Goal: Task Accomplishment & Management: Use online tool/utility

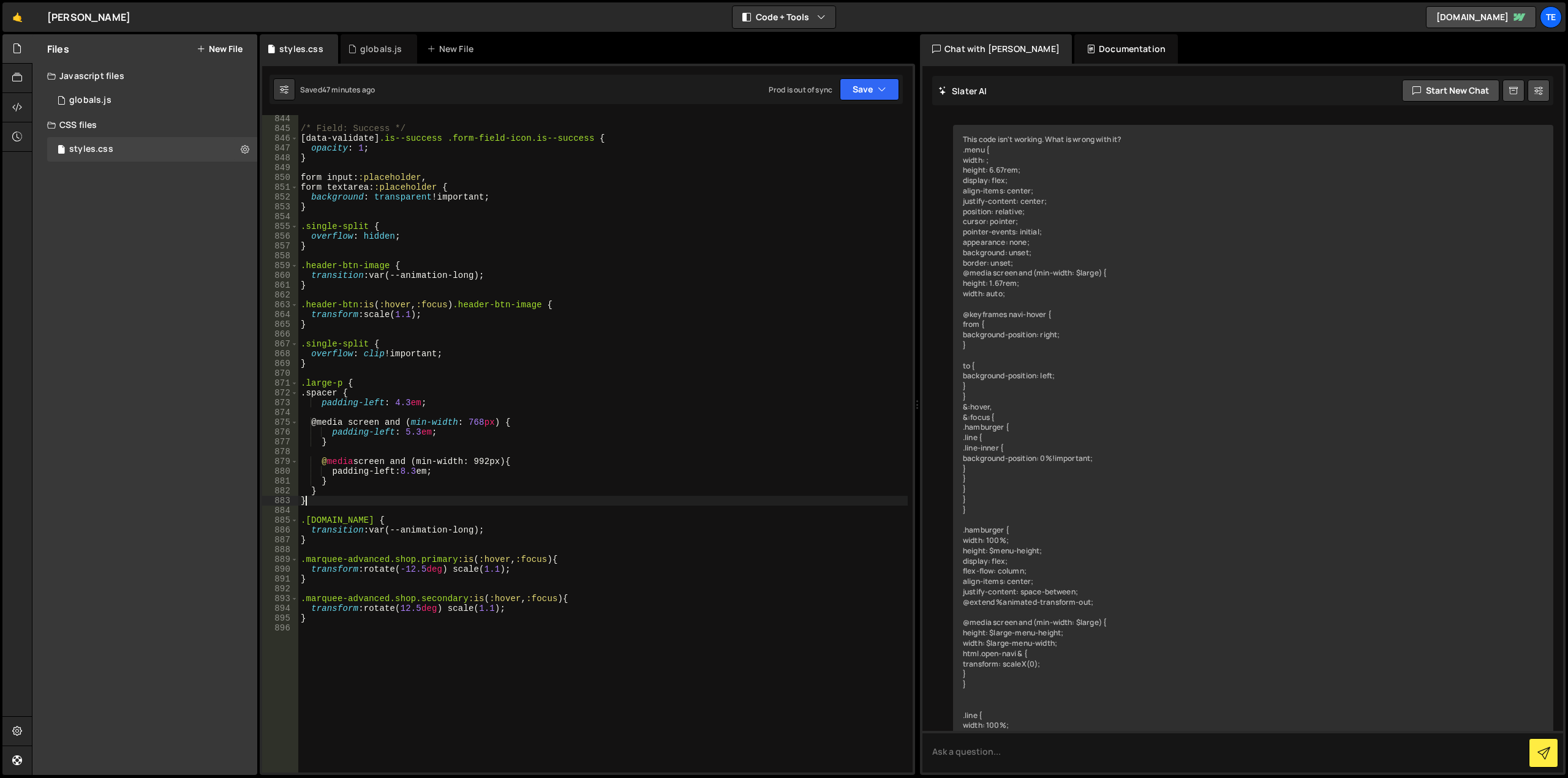
scroll to position [1629, 0]
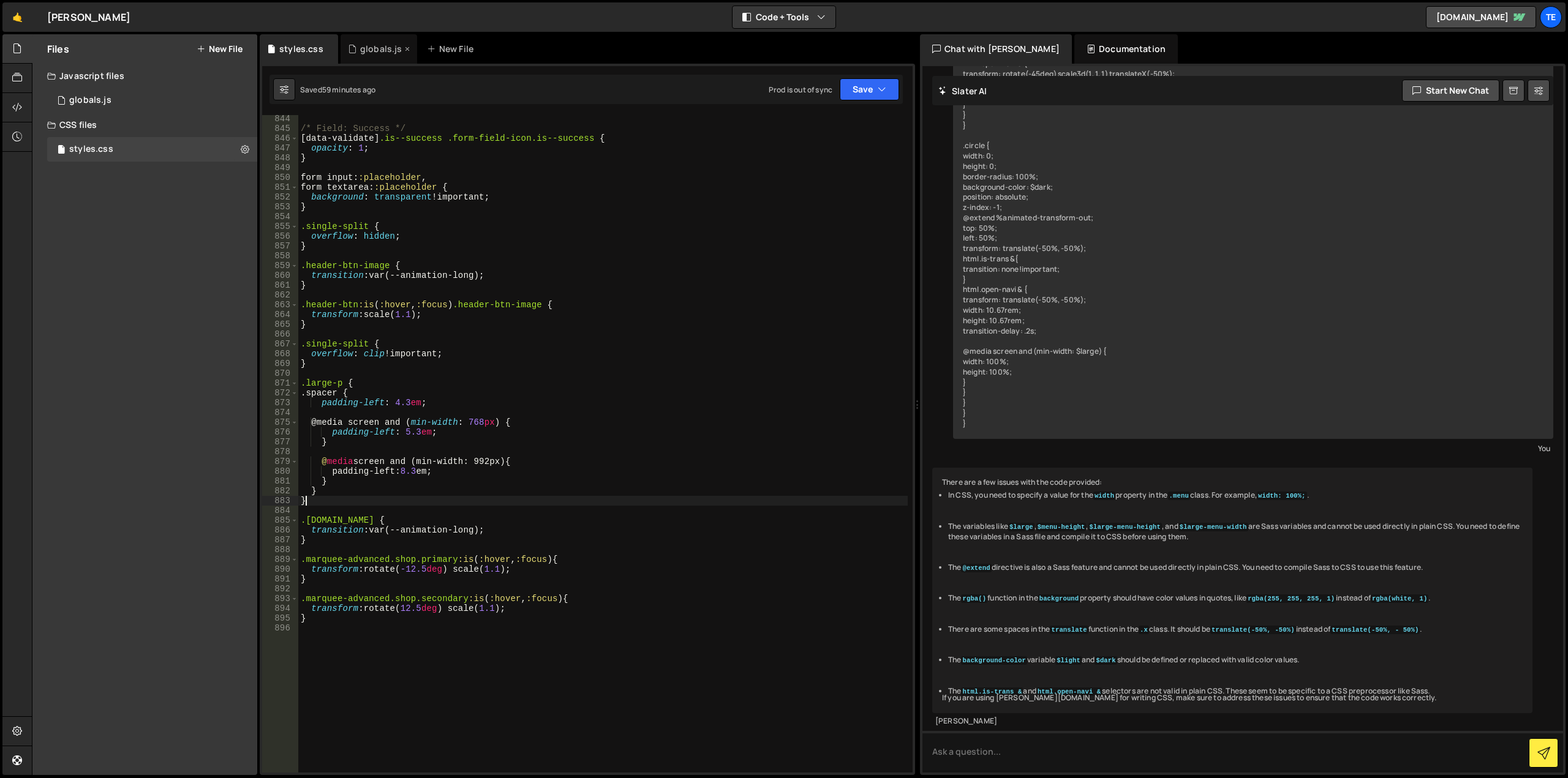
click at [384, 48] on div "globals.js" at bounding box center [382, 48] width 43 height 12
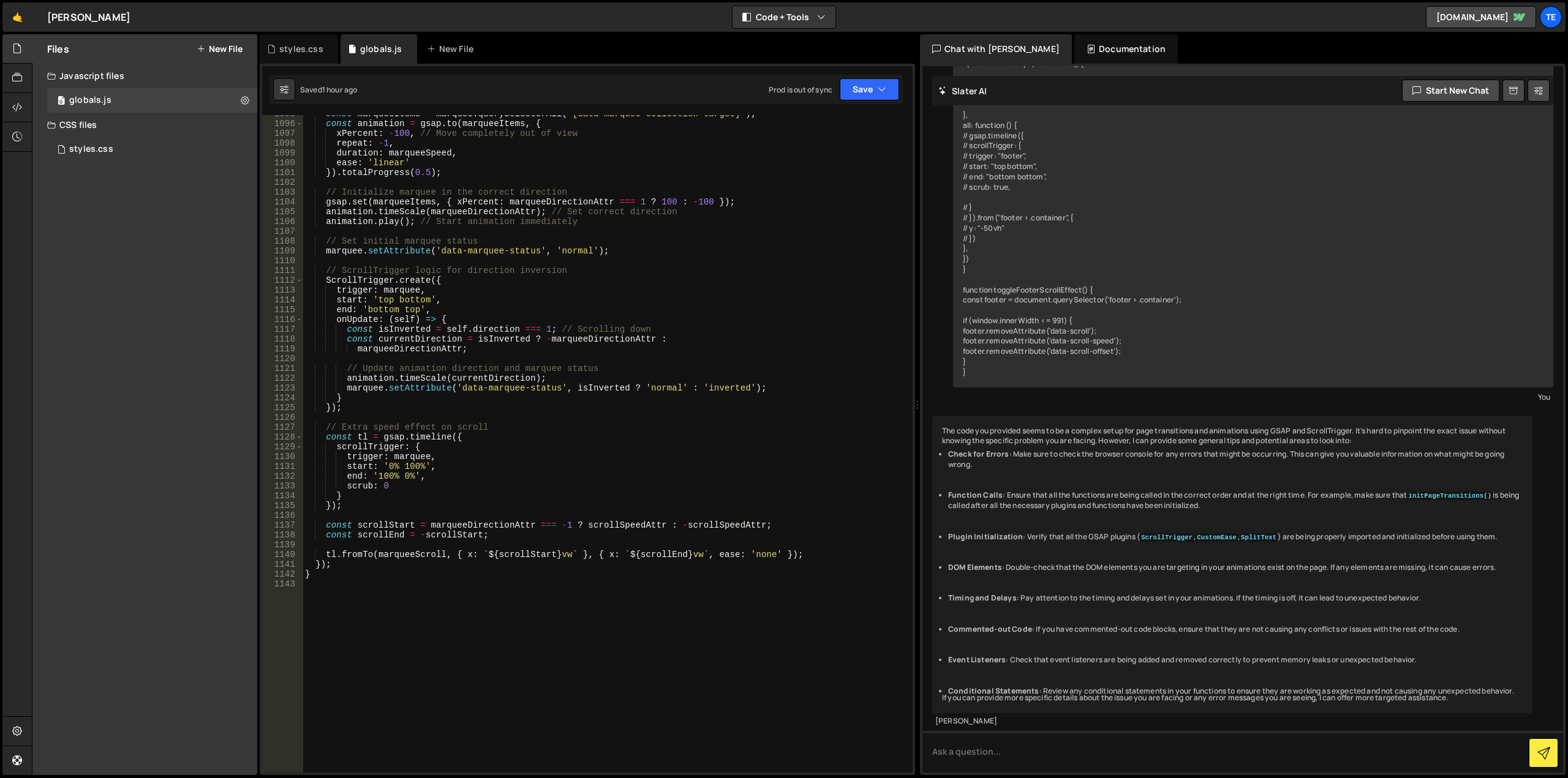
scroll to position [10833, 0]
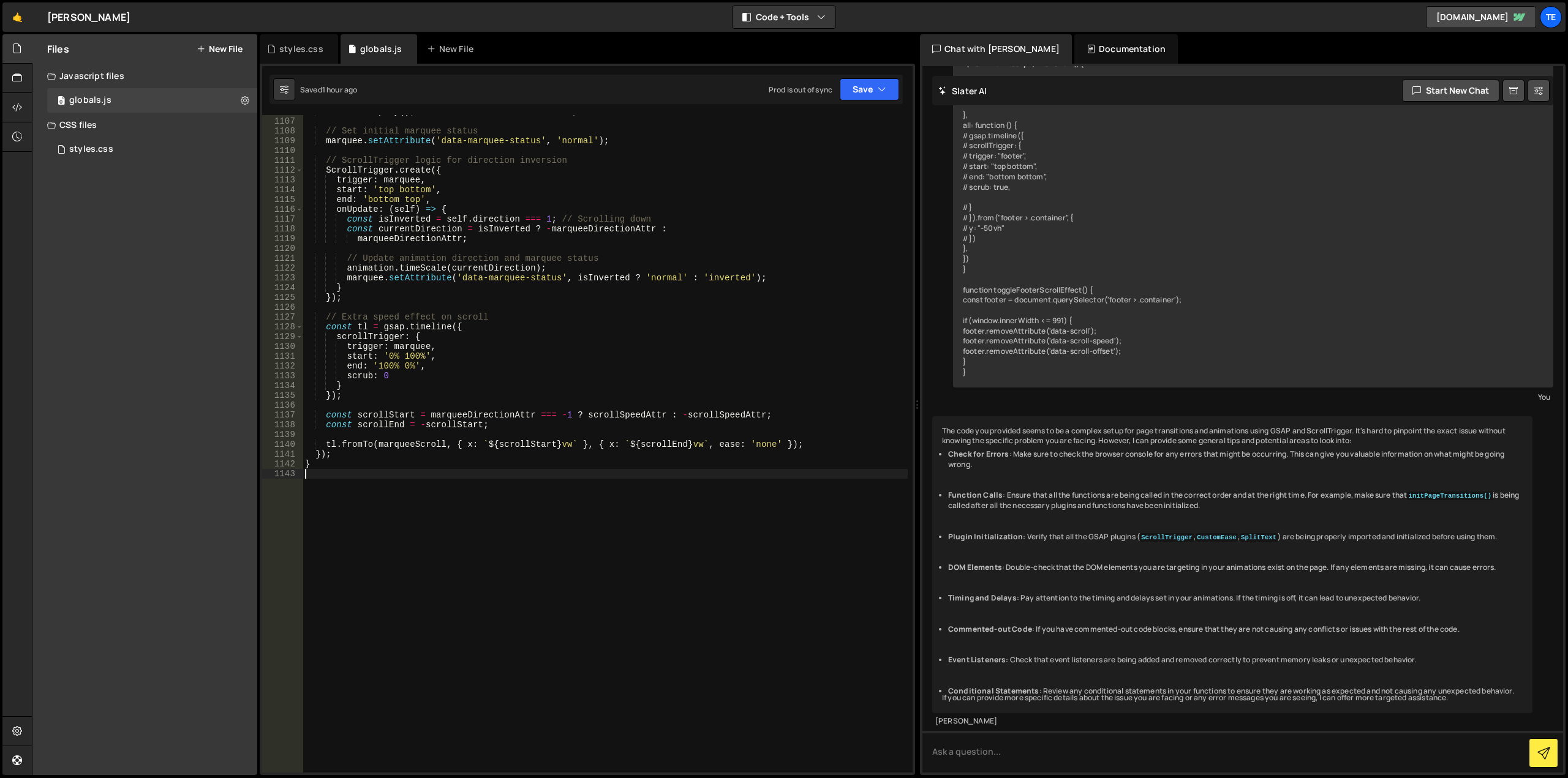
click at [501, 614] on div "animation . play ( ) ; // Start animation immediately // Set initial marquee st…" at bounding box center [605, 445] width 605 height 677
paste textarea "}"
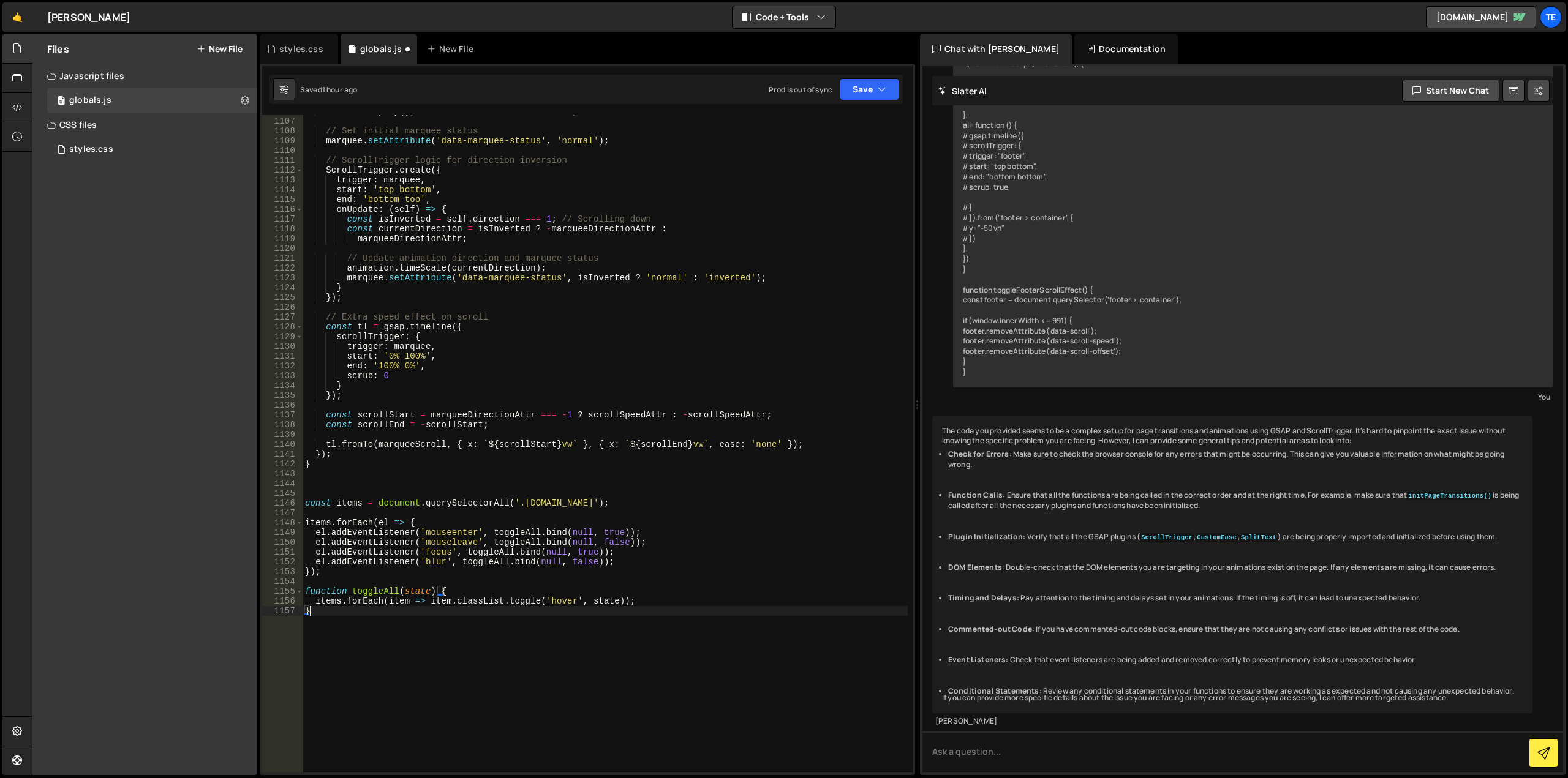
click at [357, 501] on div "animation . play ( ) ; // Start animation immediately // Set initial marquee st…" at bounding box center [605, 445] width 605 height 677
type textarea "const items = document.querySelectorAll('.[DOMAIN_NAME]');"
click at [342, 487] on div "animation . play ( ) ; // Start animation immediately // Set initial marquee st…" at bounding box center [605, 445] width 605 height 677
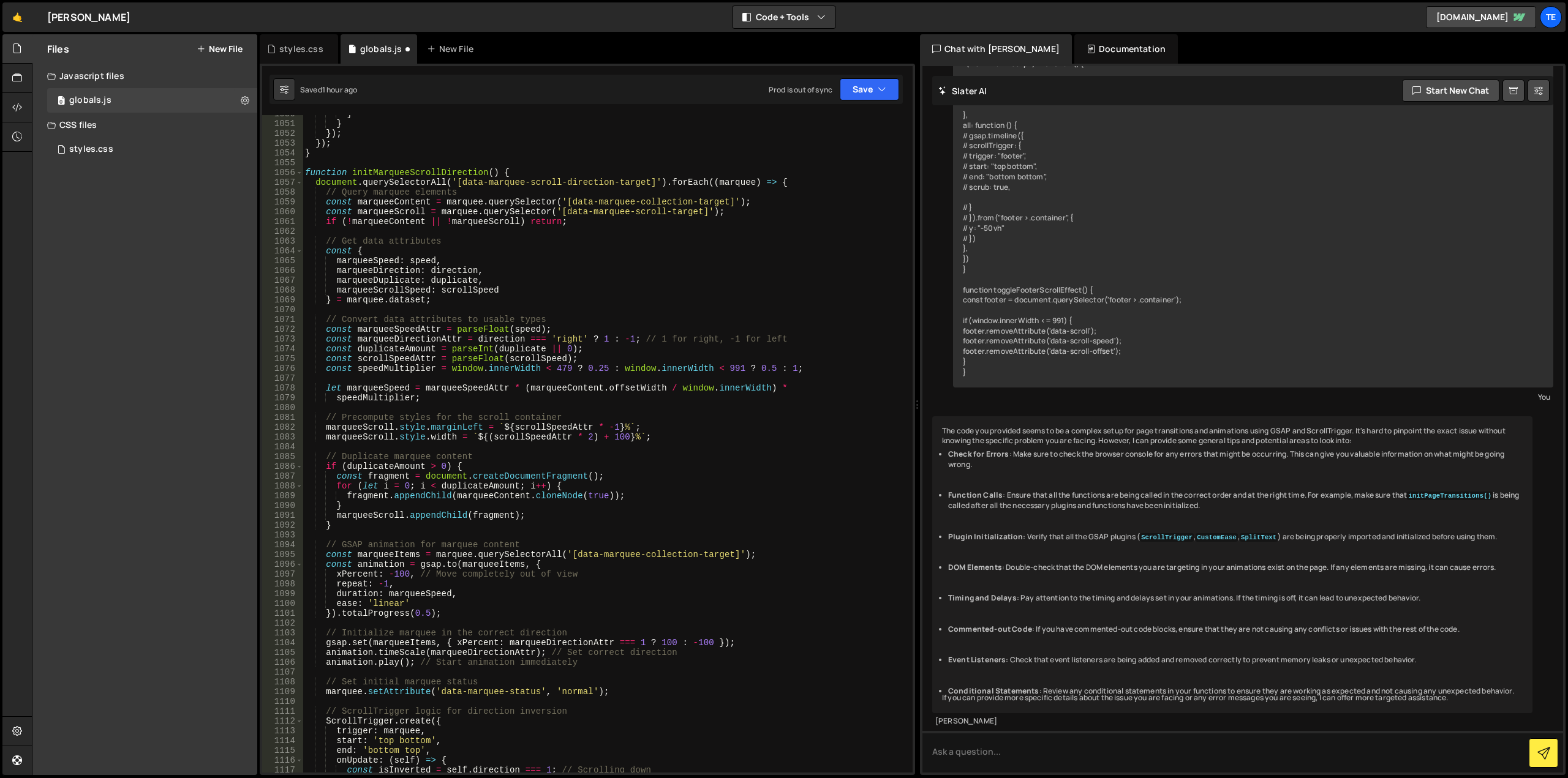
scroll to position [10135, 0]
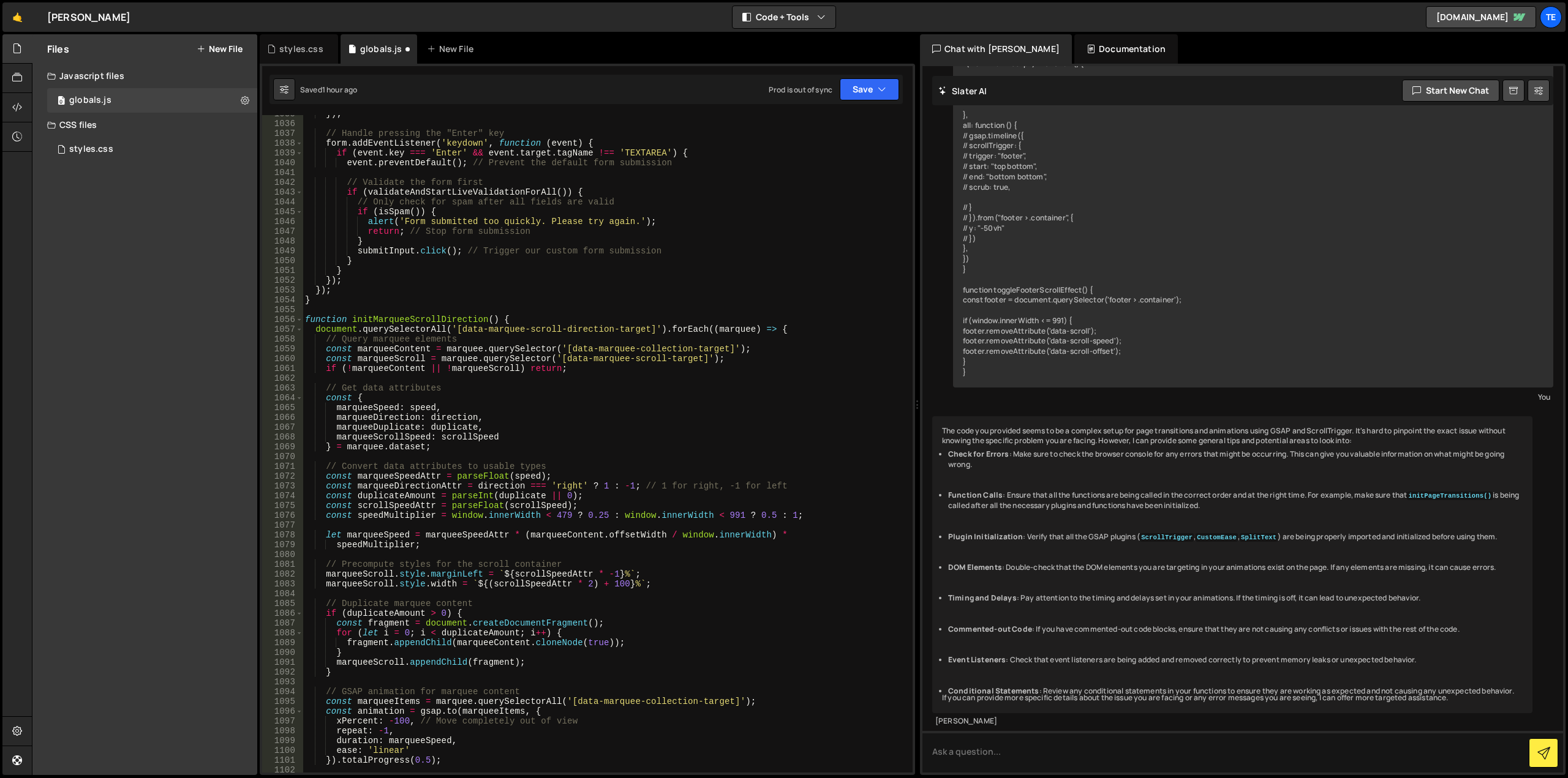
click at [380, 317] on div "}) ; // Handle pressing the "Enter" key form . addEventListener ( 'keydown' , f…" at bounding box center [605, 447] width 605 height 677
type textarea "function initMarqueeScrollDirection() { document.querySelectorAll('[data-marque…"
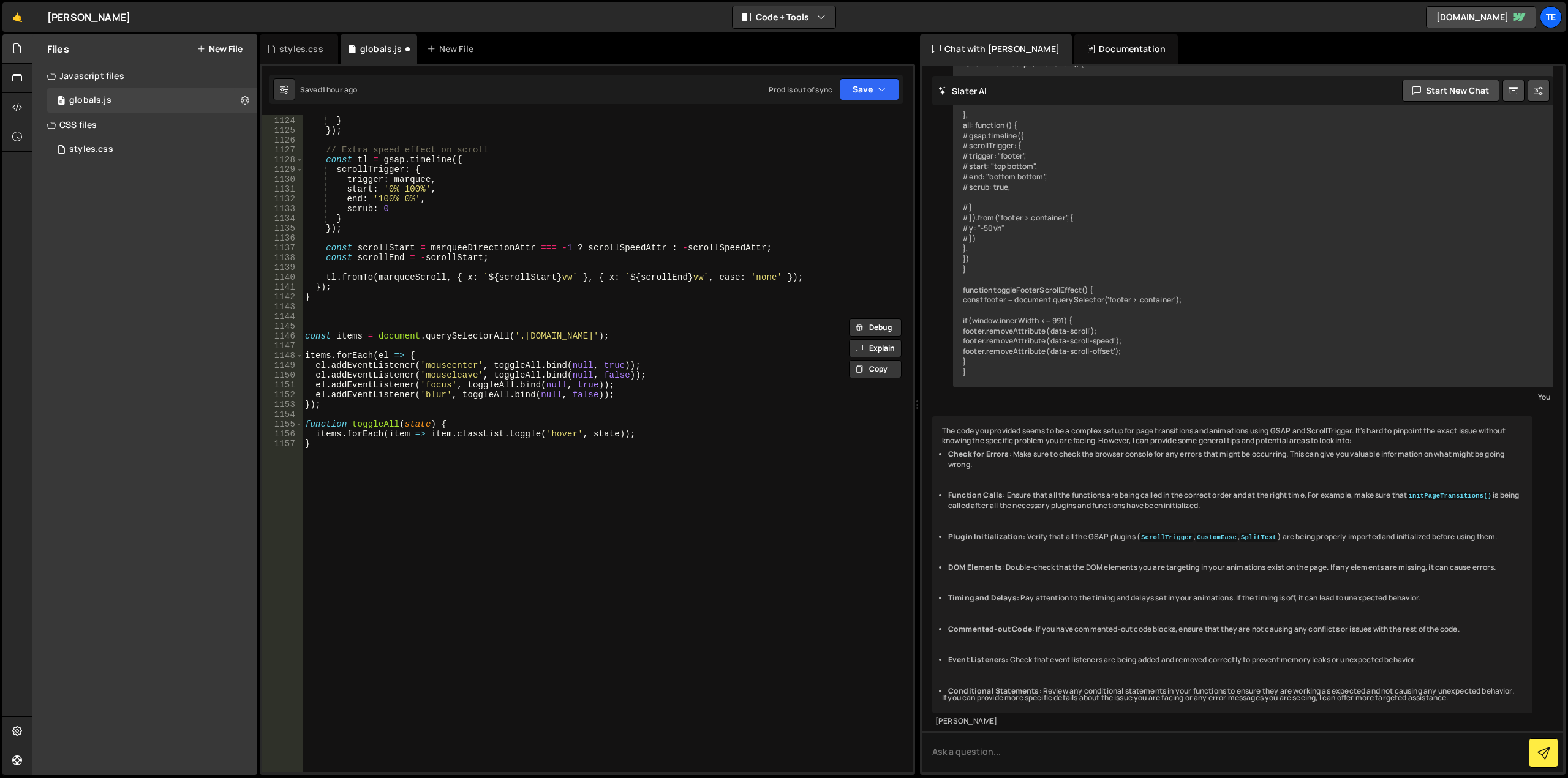
scroll to position [11001, 0]
click at [322, 318] on div "marquee . setAttribute ( 'data-marquee-status' , isInverted ? 'normal' : 'inver…" at bounding box center [605, 444] width 605 height 677
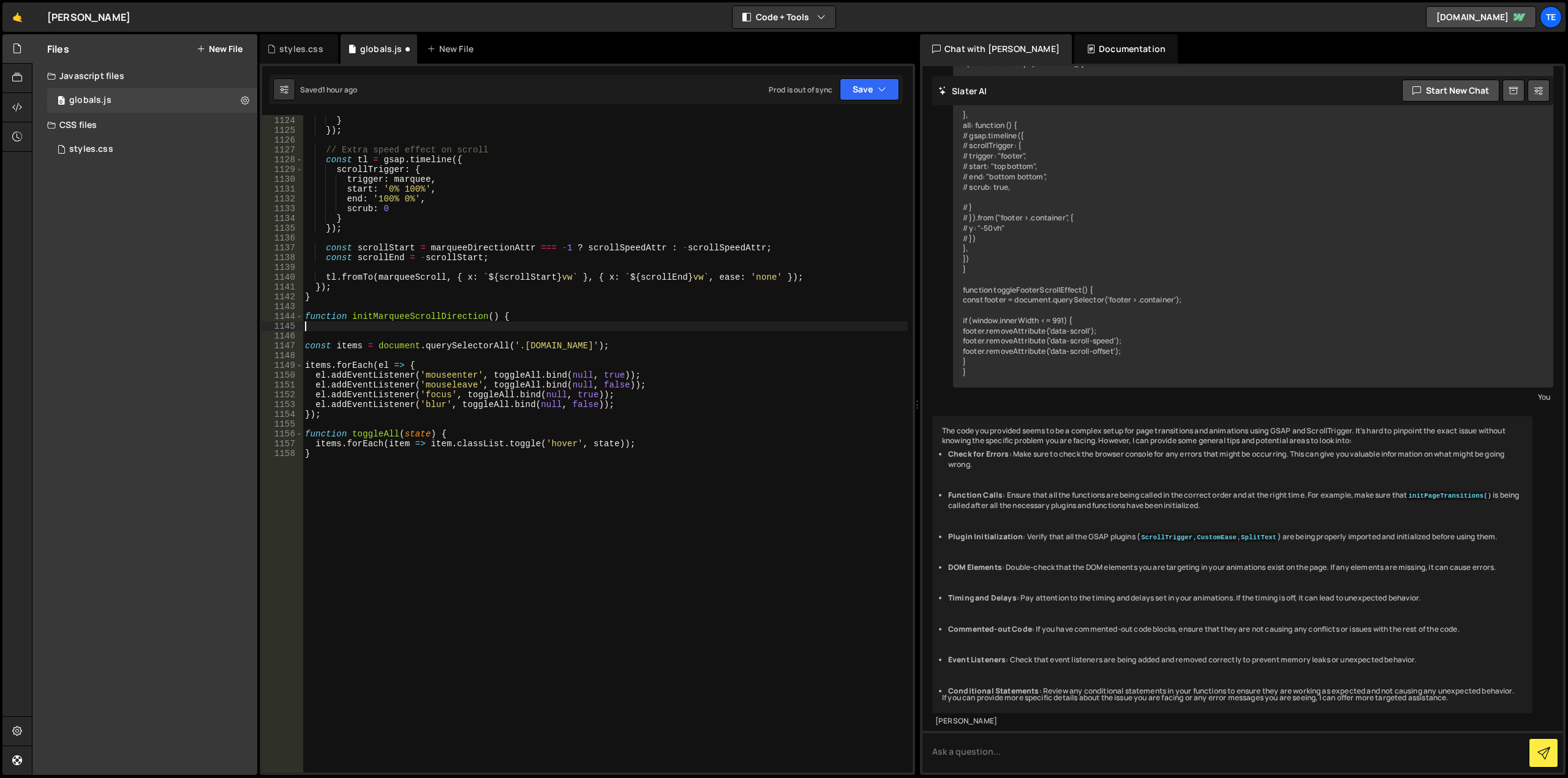
type textarea "}"
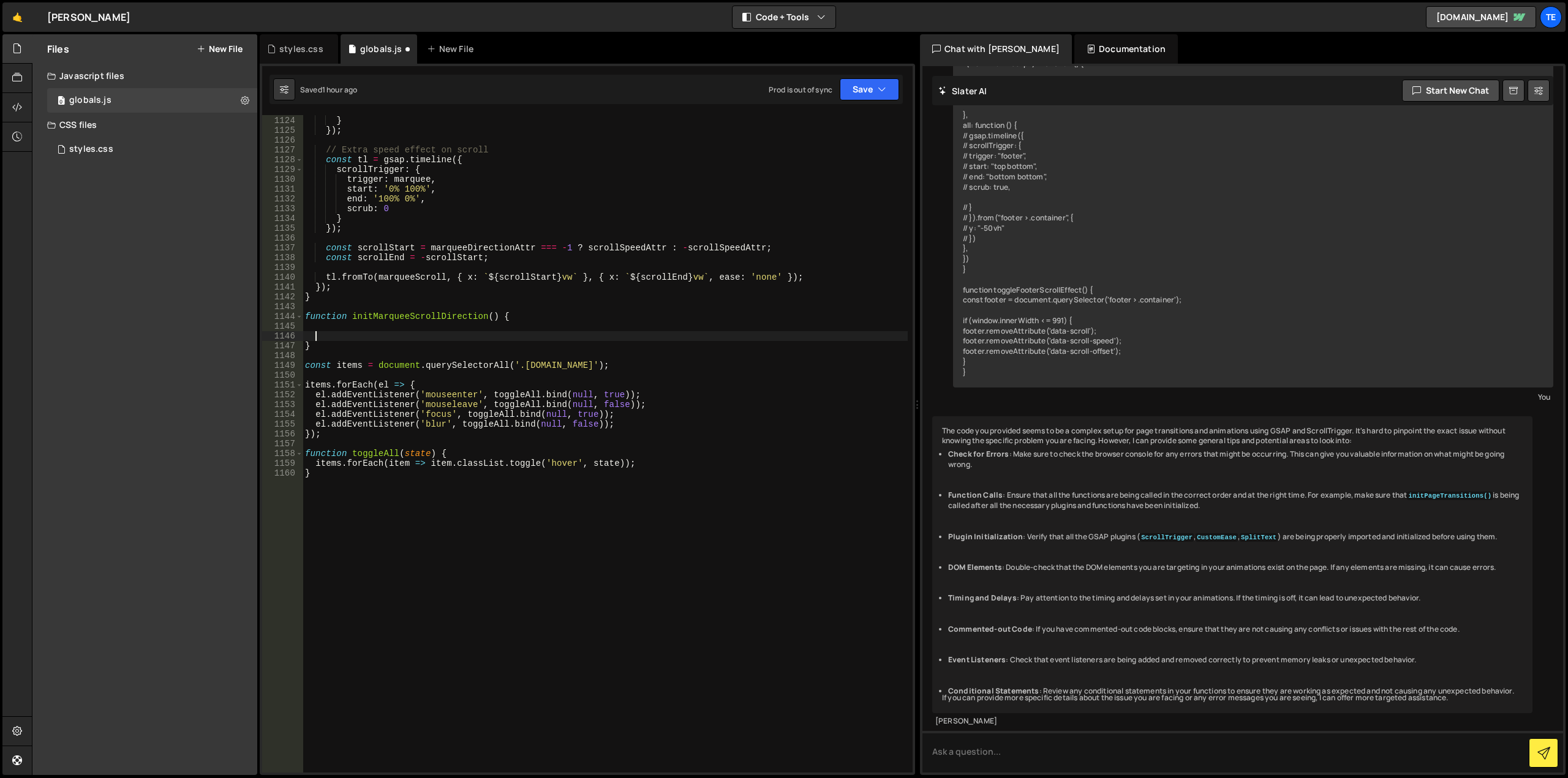
click at [434, 317] on div "marquee . setAttribute ( 'data-marquee-status' , isInverted ? 'normal' : 'inver…" at bounding box center [605, 444] width 605 height 677
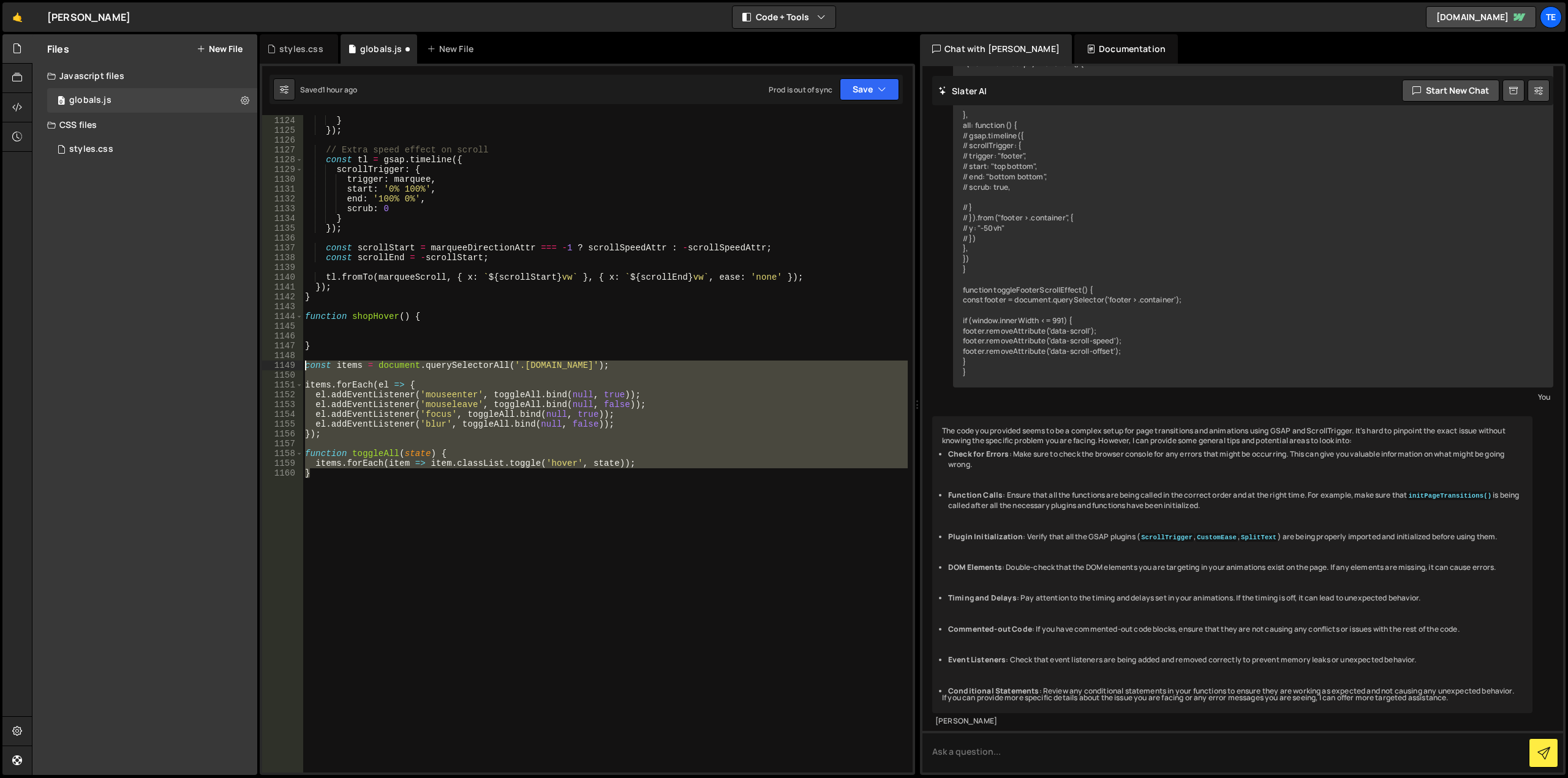
drag, startPoint x: 366, startPoint y: 503, endPoint x: 291, endPoint y: 365, distance: 157.1
click at [291, 365] on div "function shopHover() { 1123 1124 1125 1126 1127 1128 1129 1130 1131 1132 1133 1…" at bounding box center [587, 444] width 651 height 658
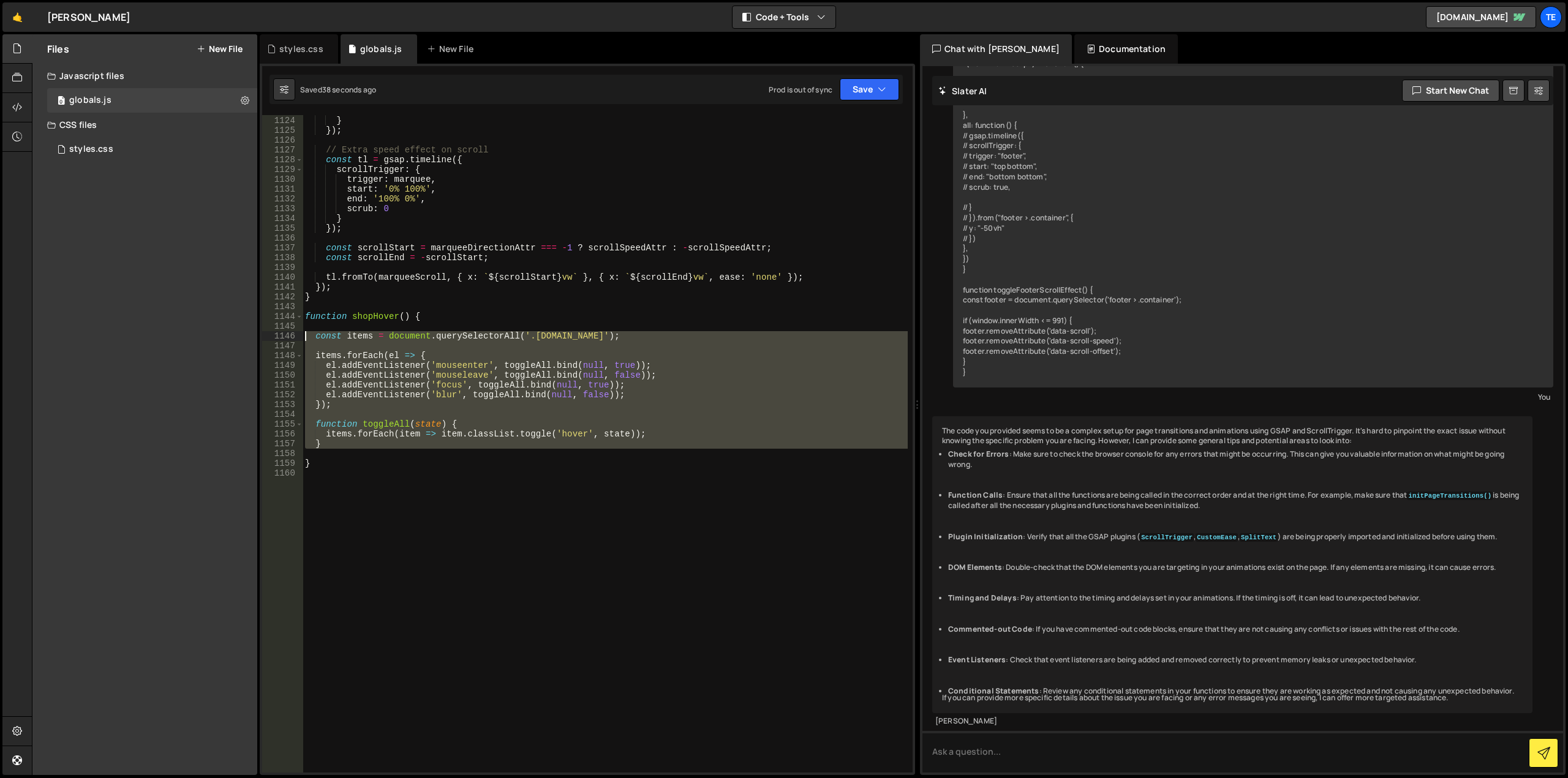
drag, startPoint x: 329, startPoint y: 453, endPoint x: 302, endPoint y: 336, distance: 120.1
click at [302, 336] on div "const items = document.querySelectorAll('.[DOMAIN_NAME]'); 1123 1124 1125 1126 …" at bounding box center [587, 444] width 651 height 658
type textarea "const items = document.querySelectorAll('.[DOMAIN_NAME]');"
paste textarea
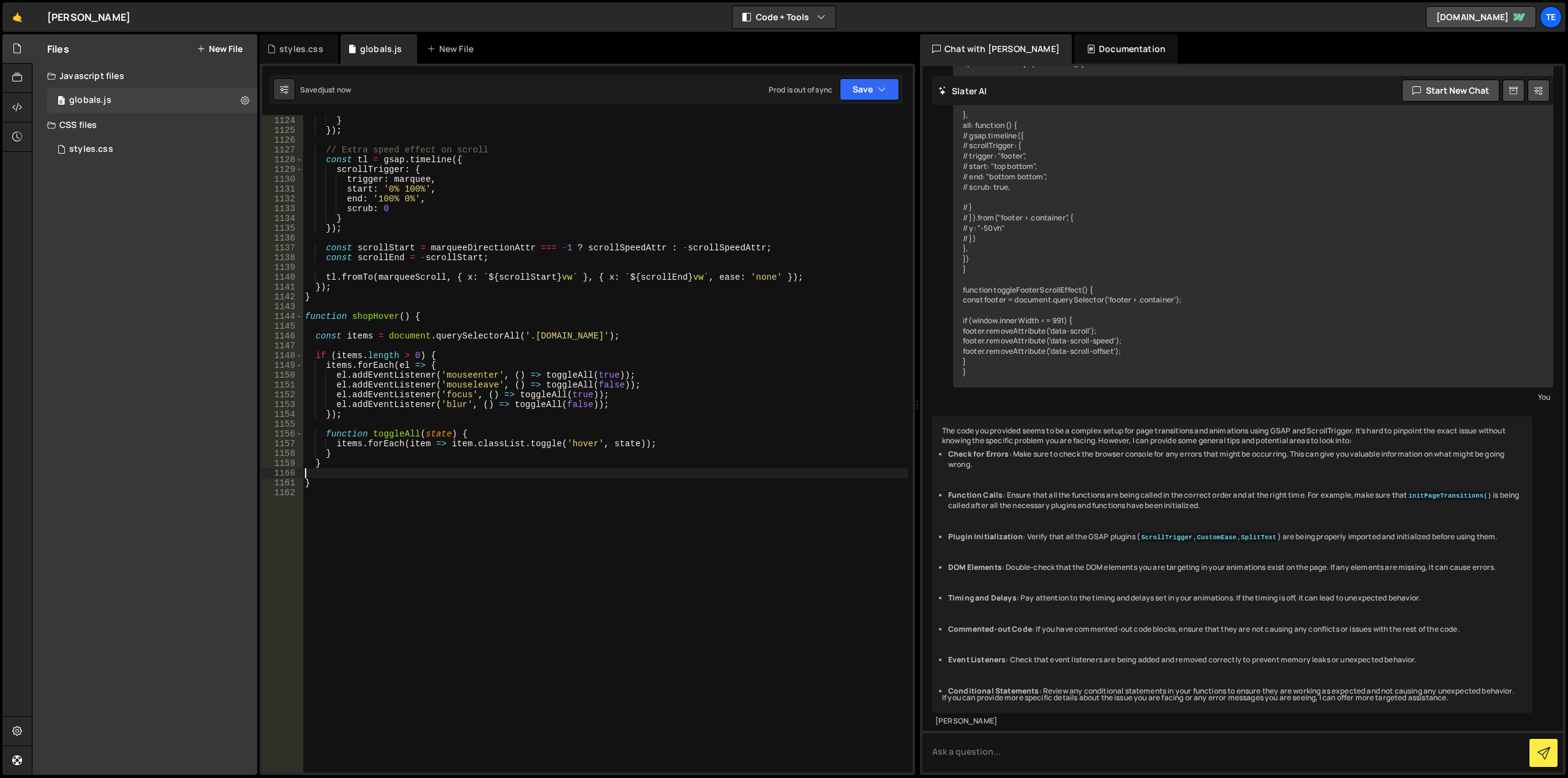
click at [365, 317] on div "marquee . setAttribute ( 'data-marquee-status' , isInverted ? 'normal' : 'inver…" at bounding box center [605, 444] width 605 height 677
click at [561, 356] on div "marquee . setAttribute ( 'data-marquee-status' , isInverted ? 'normal' : 'inver…" at bounding box center [605, 444] width 605 height 677
type textarea "if (items.length > 0) {"
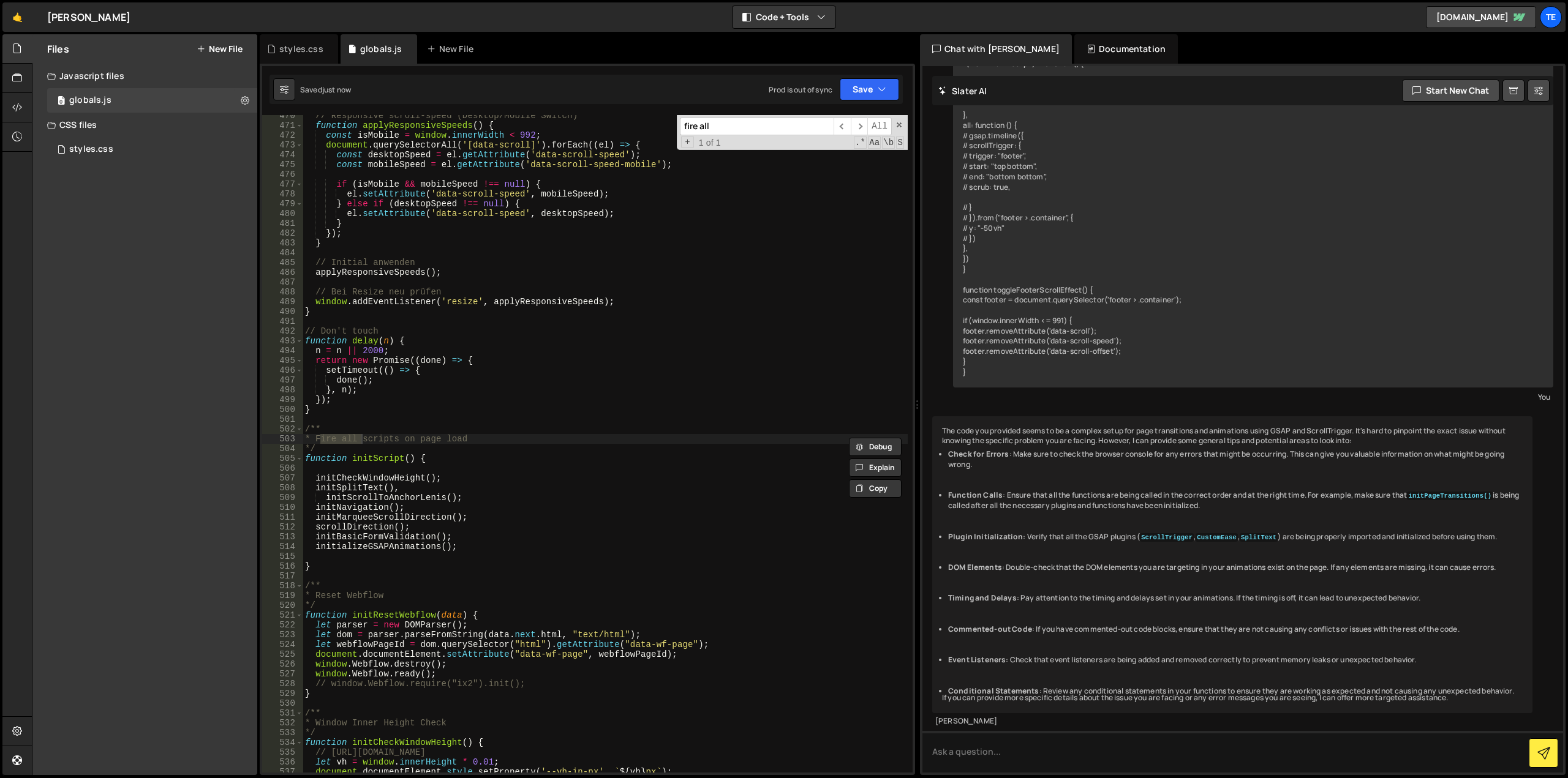
type input "fire all"
click at [343, 556] on div "// Responsive scroll-speed (Desktop/Mobile Switch) function applyResponsiveSpee…" at bounding box center [605, 450] width 605 height 677
paste textarea "shopHover"
type textarea "shopHover();"
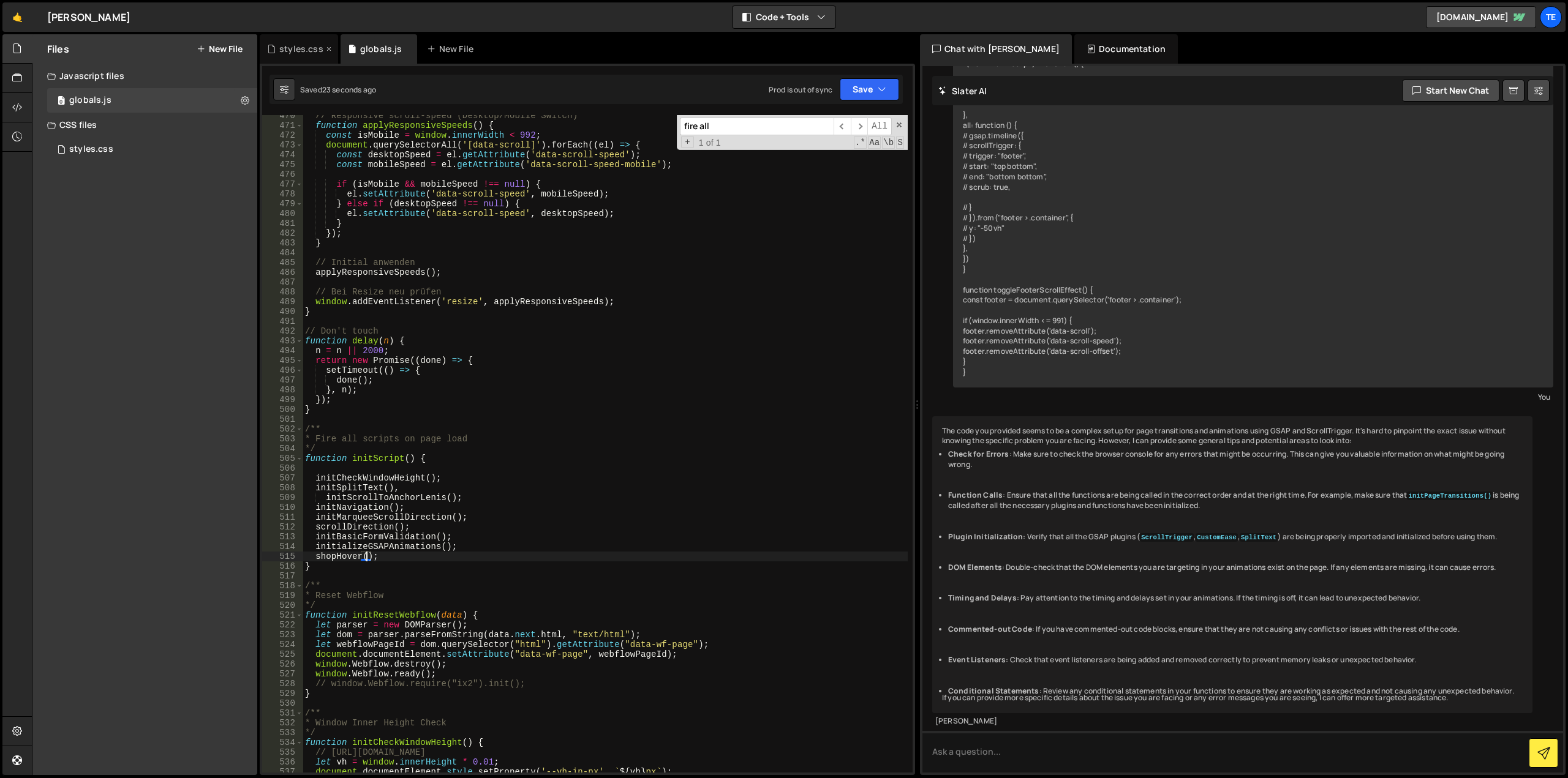
click at [304, 46] on div "styles.css" at bounding box center [301, 48] width 44 height 12
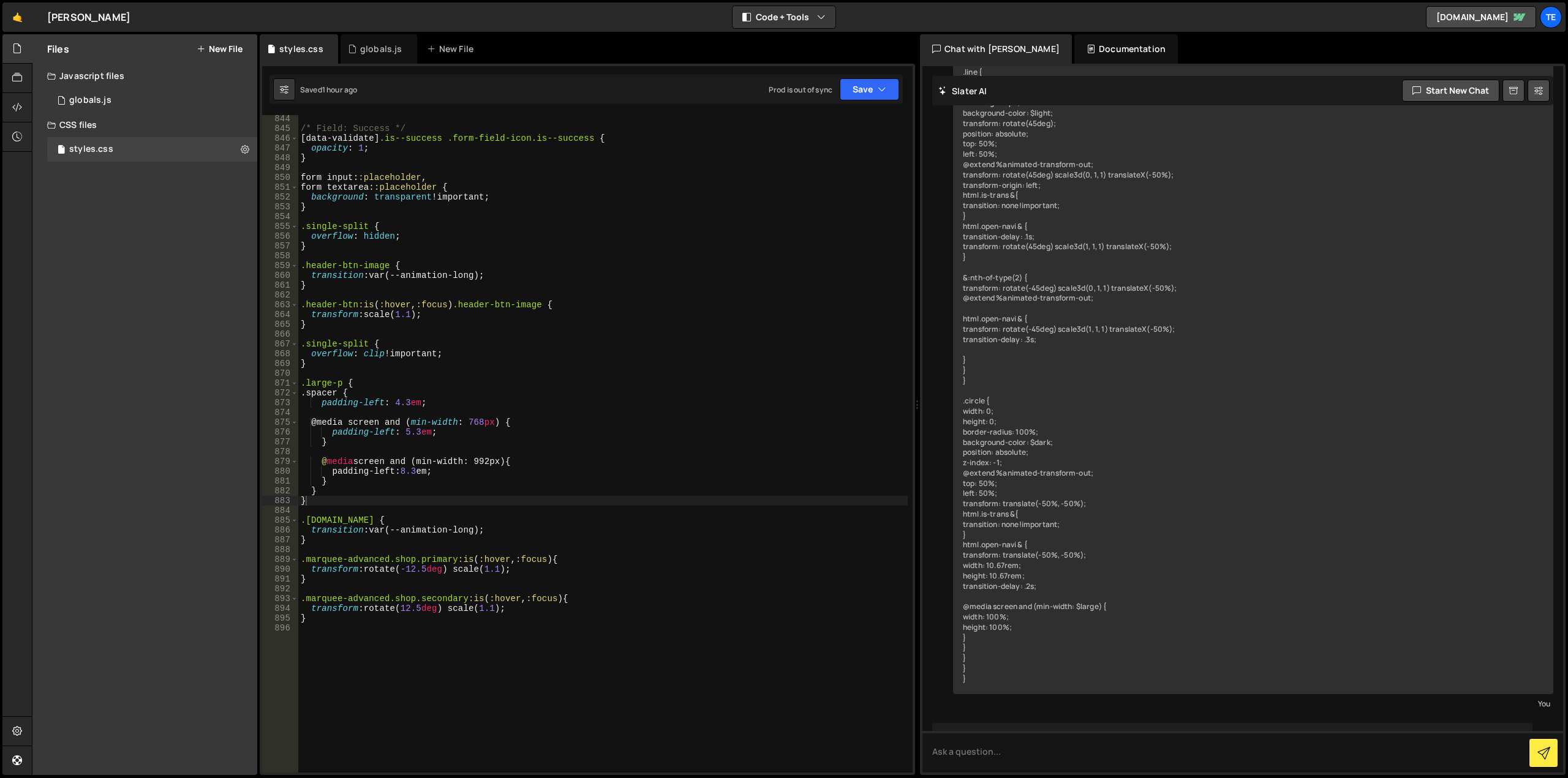
scroll to position [1629, 0]
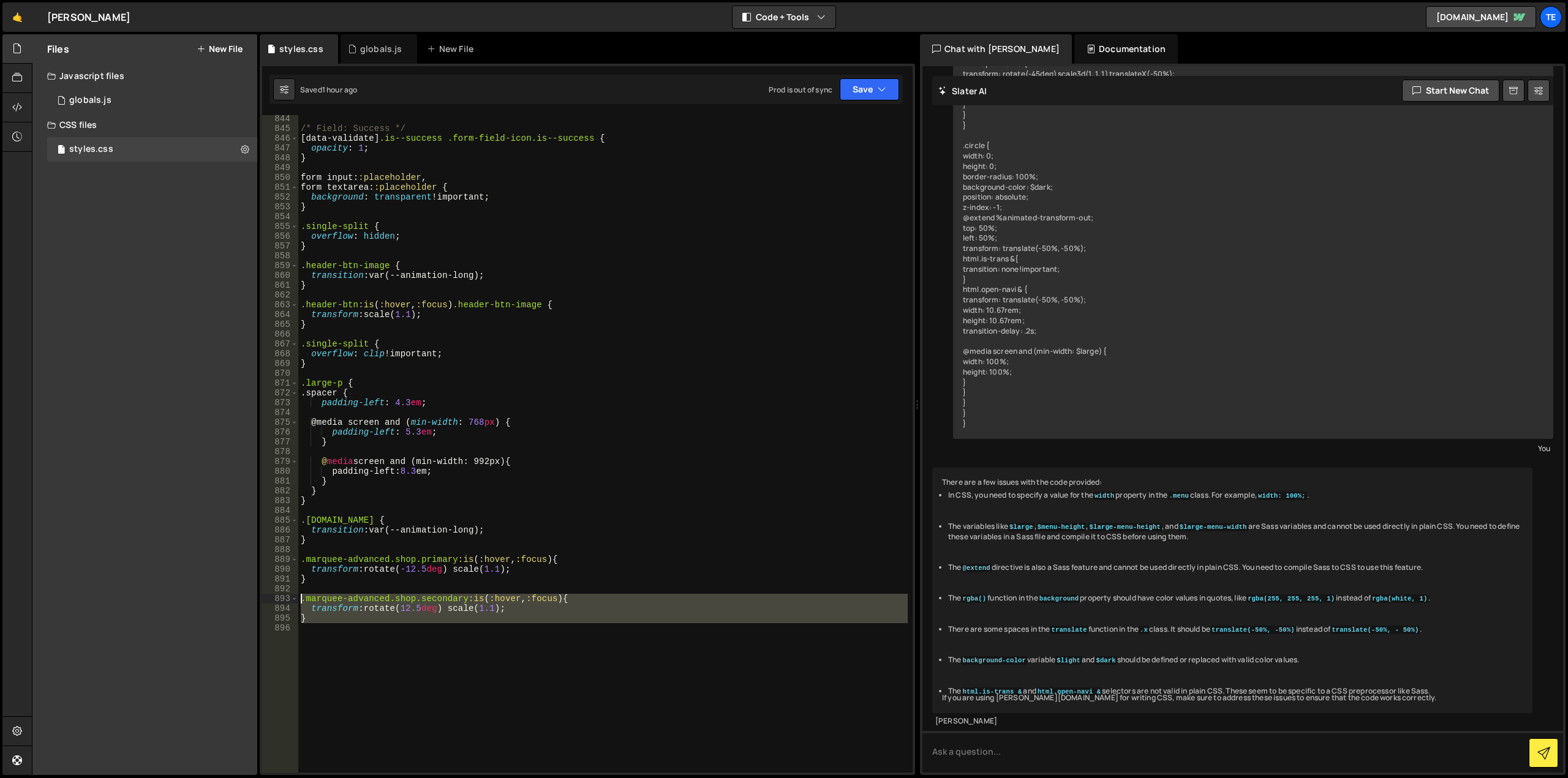
drag, startPoint x: 307, startPoint y: 624, endPoint x: 285, endPoint y: 596, distance: 35.6
click at [285, 596] on div "844 845 846 847 848 849 850 851 852 853 854 855 856 857 858 859 860 861 862 863…" at bounding box center [587, 444] width 651 height 658
click at [459, 612] on div "/* Field: Success */ [ data-validate ] .is--success .form-field-icon.is--succes…" at bounding box center [603, 444] width 609 height 658
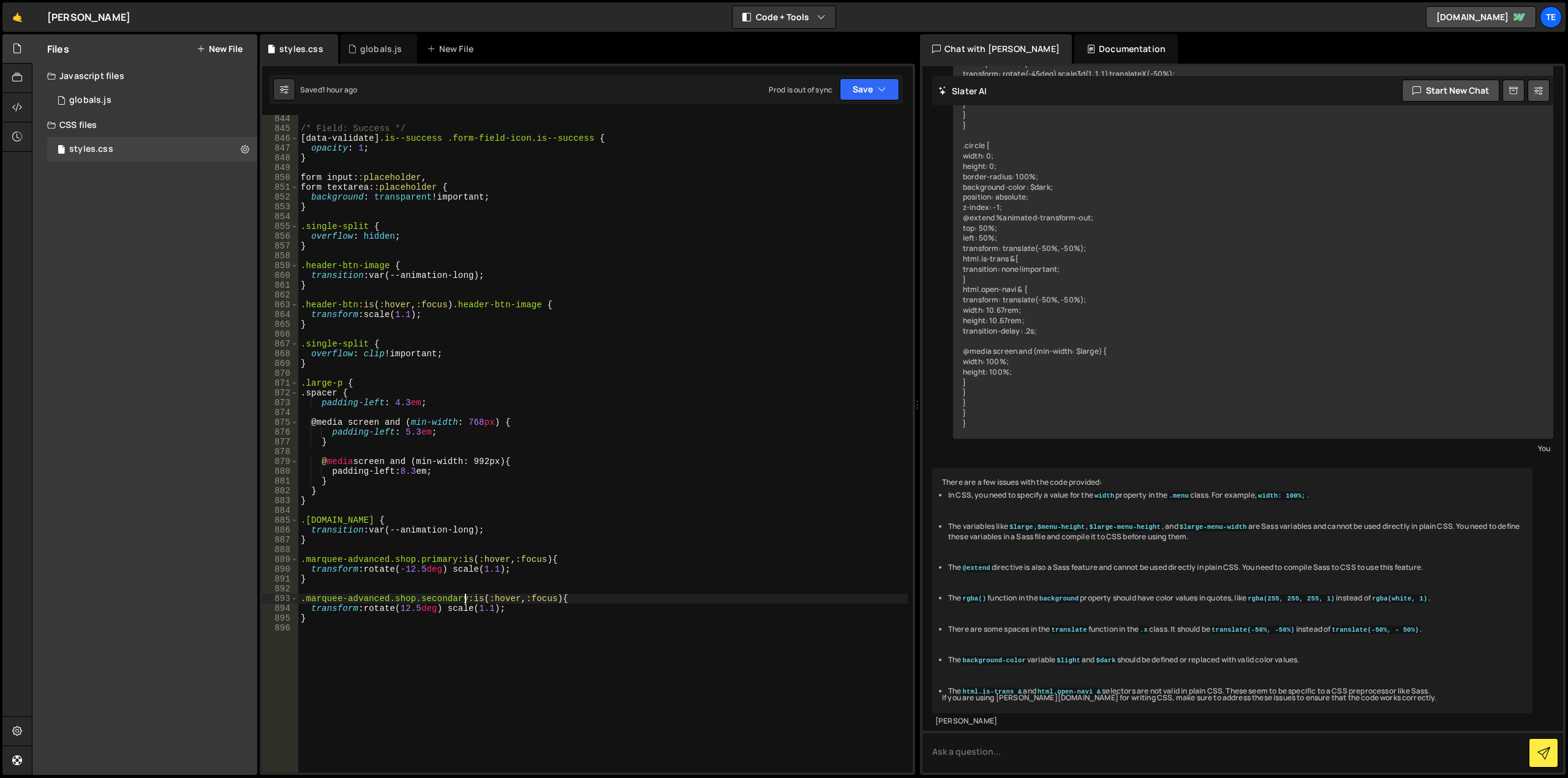
click at [467, 597] on div "/* Field: Success */ [ data-validate ] .is--success .form-field-icon.is--succes…" at bounding box center [603, 453] width 609 height 677
click at [543, 596] on div "/* Field: Success */ [ data-validate ] .is--success .form-field-icon.is--succes…" at bounding box center [603, 453] width 609 height 677
drag, startPoint x: 545, startPoint y: 596, endPoint x: 463, endPoint y: 599, distance: 82.1
click at [463, 599] on div "/* Field: Success */ [ data-validate ] .is--success .form-field-icon.is--succes…" at bounding box center [603, 453] width 609 height 677
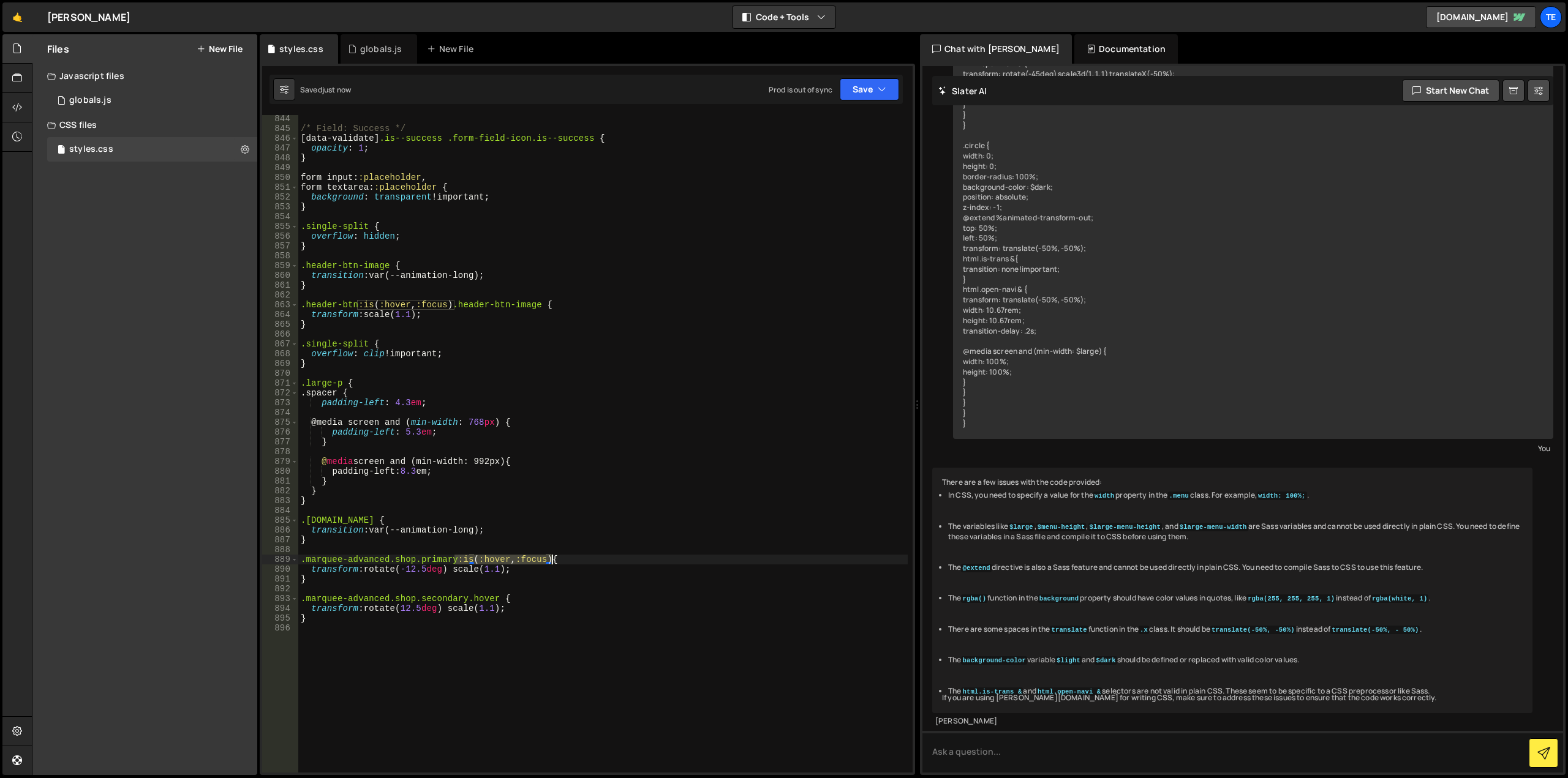
drag, startPoint x: 456, startPoint y: 558, endPoint x: 553, endPoint y: 560, distance: 97.0
click at [553, 560] on div "/* Field: Success */ [ data-validate ] .is--success .form-field-icon.is--succes…" at bounding box center [603, 453] width 609 height 677
click at [495, 608] on div "/* Field: Success */ [ data-validate ] .is--success .form-field-icon.is--succes…" at bounding box center [603, 453] width 609 height 677
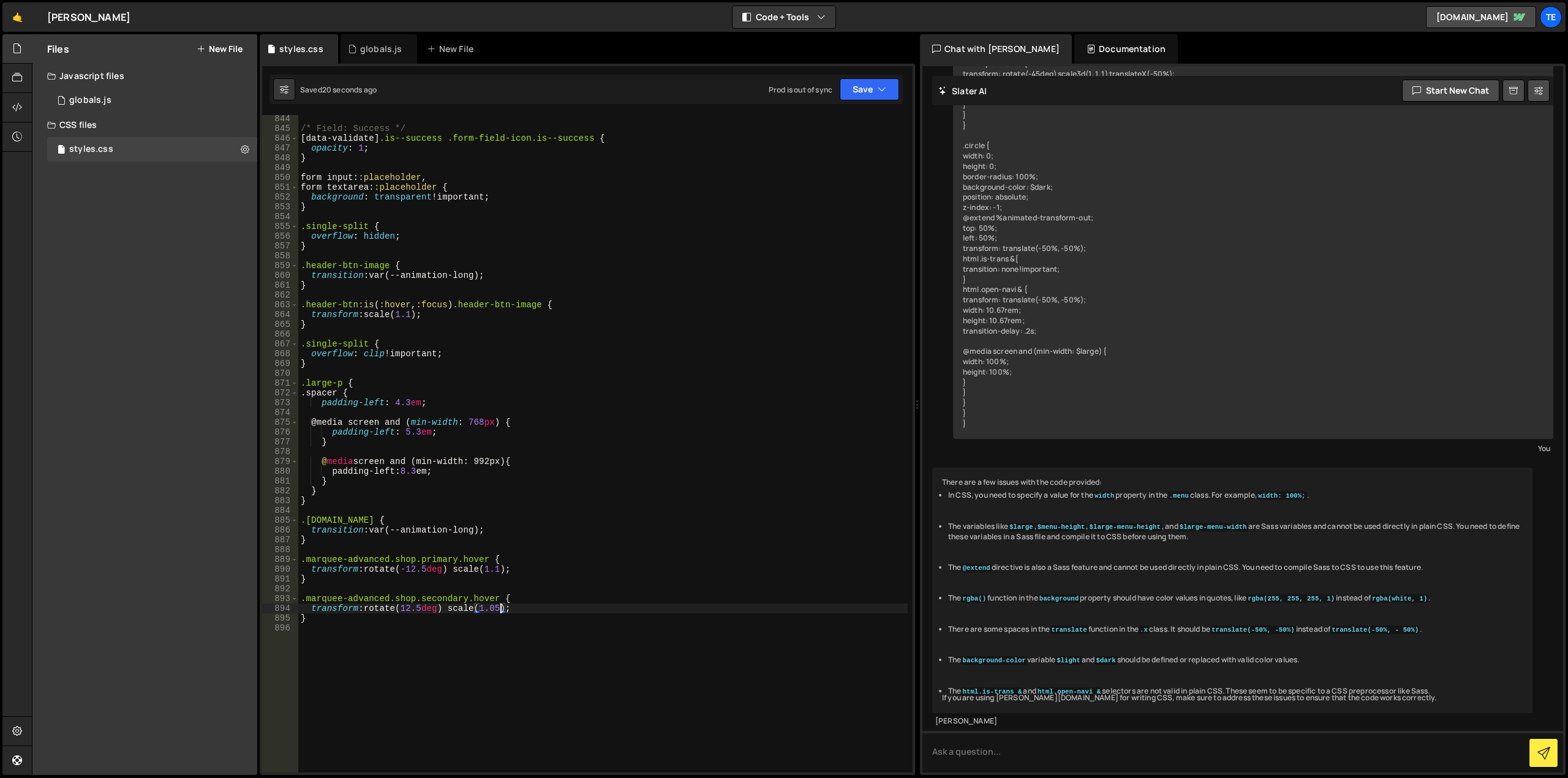
click at [489, 606] on div "/* Field: Success */ [ data-validate ] .is--success .form-field-icon.is--succes…" at bounding box center [603, 453] width 609 height 677
click at [493, 606] on div "/* Field: Success */ [ data-validate ] .is--success .form-field-icon.is--succes…" at bounding box center [603, 453] width 609 height 677
click at [407, 567] on div "/* Field: Success */ [ data-validate ] .is--success .form-field-icon.is--succes…" at bounding box center [603, 453] width 609 height 677
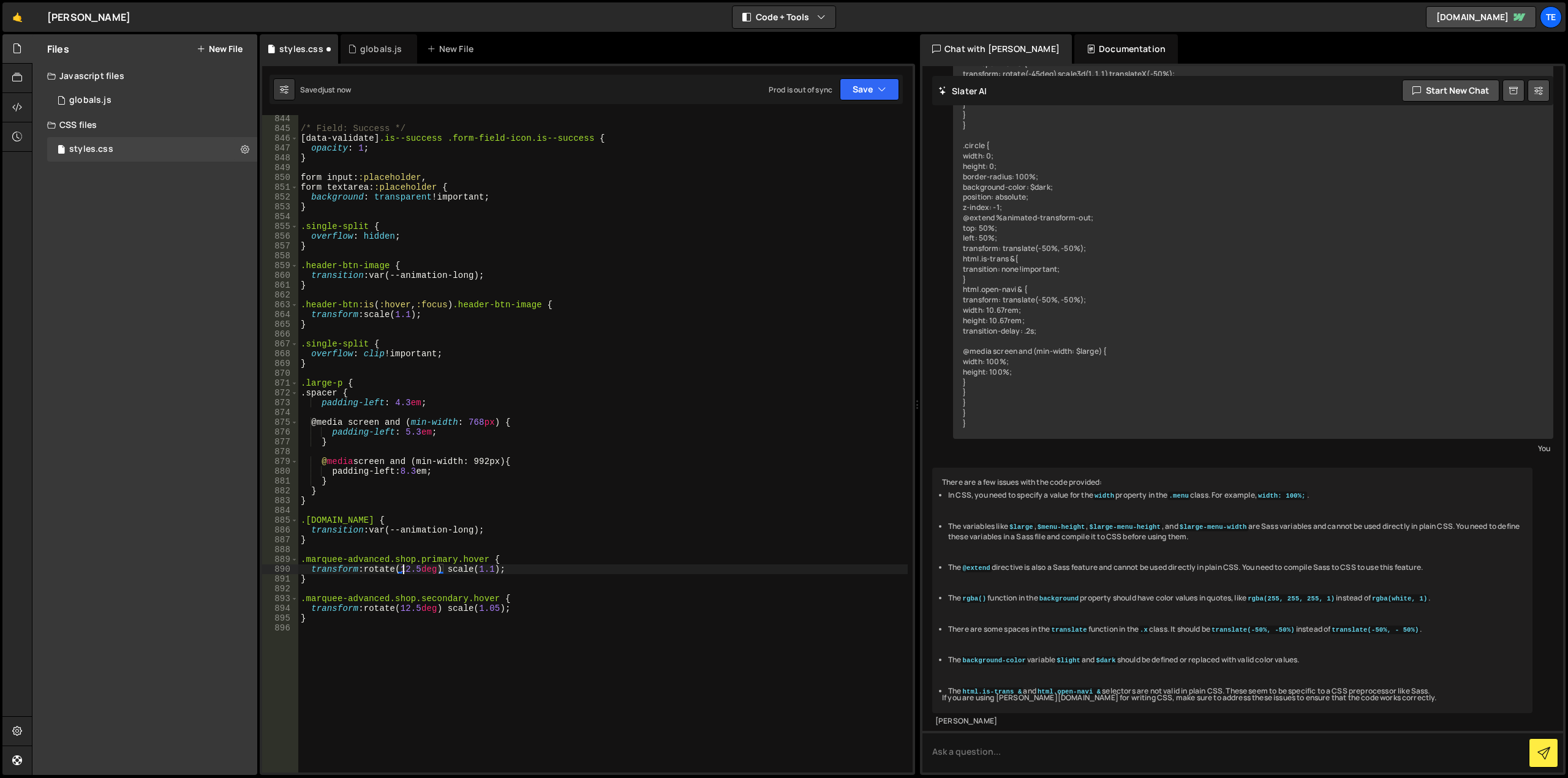
type textarea "}"
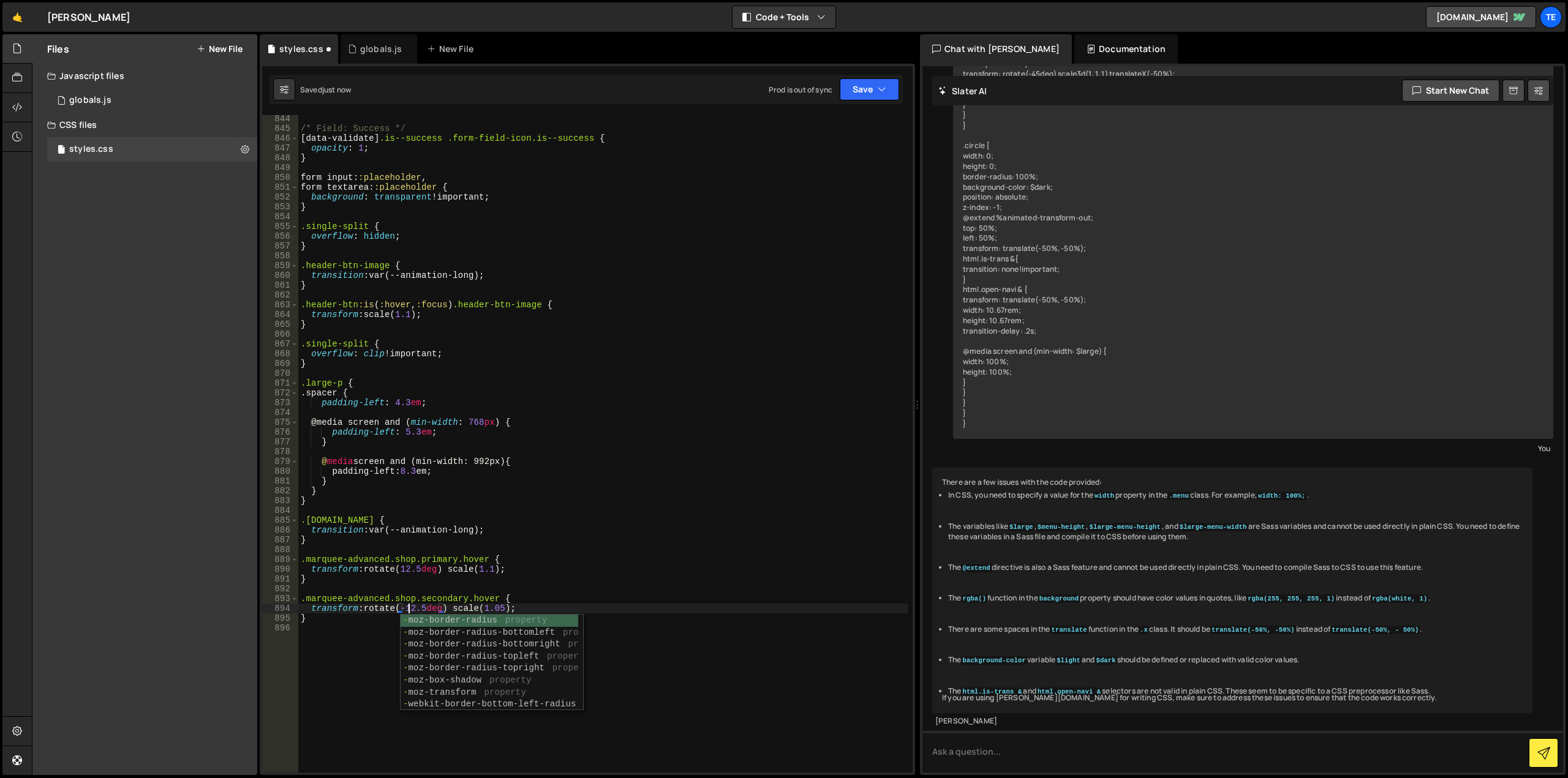
scroll to position [0, 7]
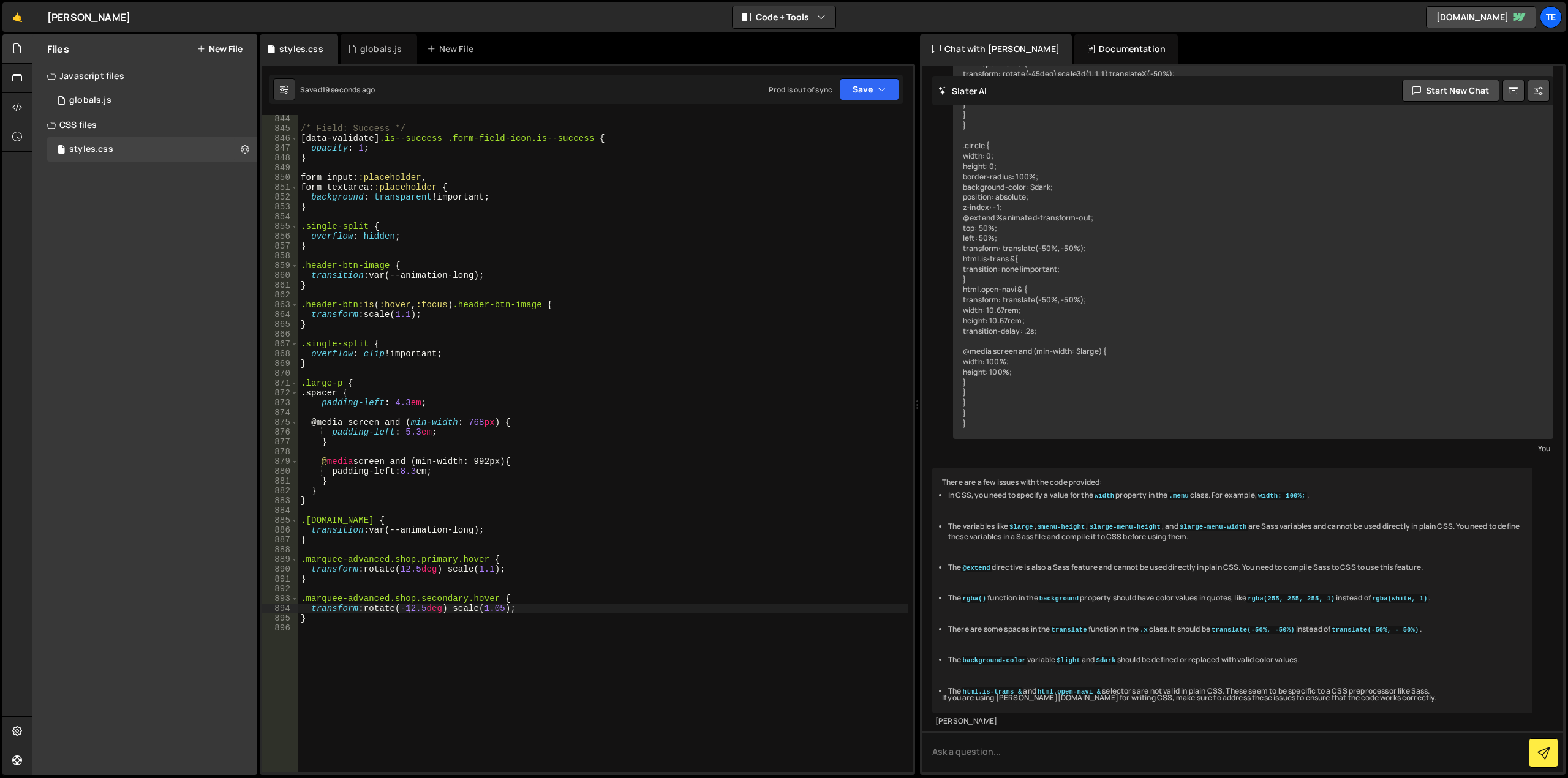
click at [546, 569] on div "/* Field: Success */ [ data-validate ] .is--success .form-field-icon.is--succes…" at bounding box center [603, 453] width 609 height 677
type textarea "transform: rotate(-12.5deg) scale(1.1);"
